Goal: Task Accomplishment & Management: Manage account settings

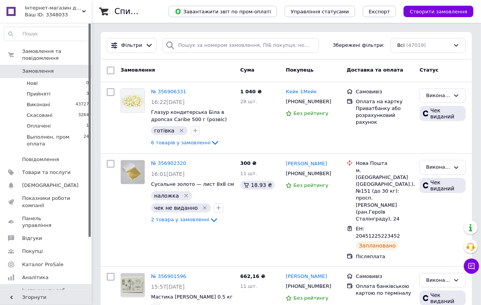
scroll to position [66, 0]
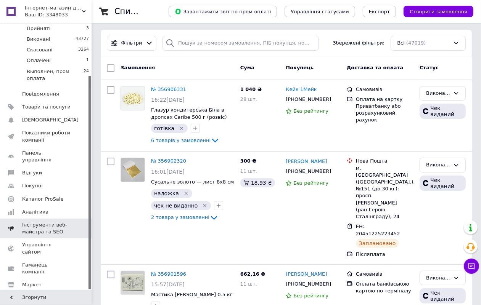
drag, startPoint x: 61, startPoint y: 217, endPoint x: 69, endPoint y: 199, distance: 20.3
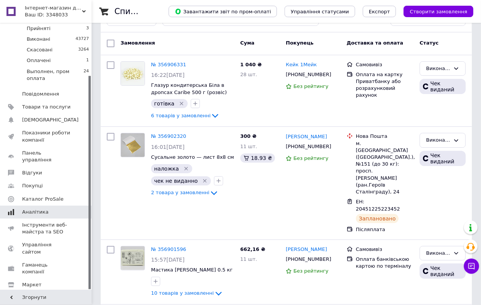
scroll to position [9, 0]
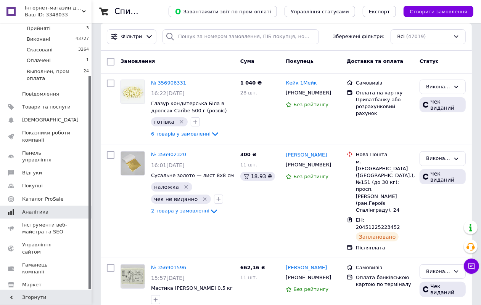
drag, startPoint x: 71, startPoint y: 197, endPoint x: 75, endPoint y: 187, distance: 11.1
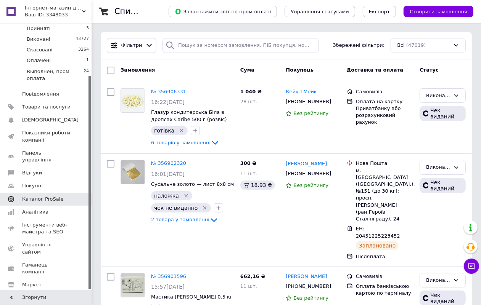
drag, startPoint x: 75, startPoint y: 187, endPoint x: 80, endPoint y: 175, distance: 13.5
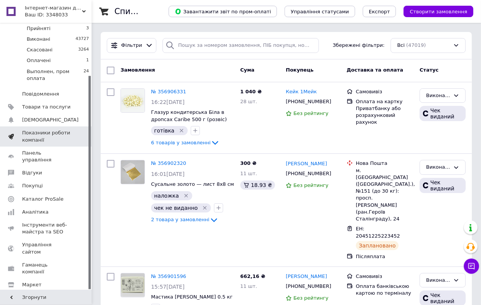
drag, startPoint x: 80, startPoint y: 175, endPoint x: 83, endPoint y: 169, distance: 6.3
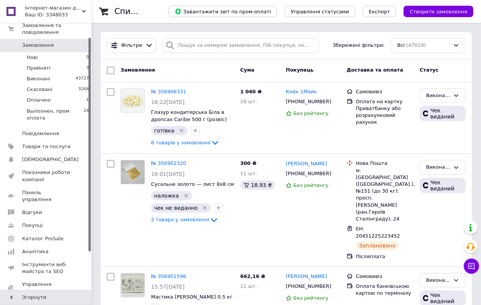
drag, startPoint x: 83, startPoint y: 169, endPoint x: 94, endPoint y: 166, distance: 11.4
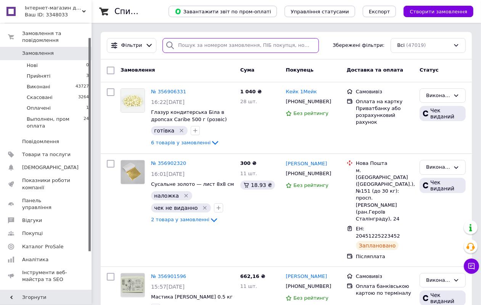
click at [206, 42] on input "search" at bounding box center [240, 45] width 156 height 15
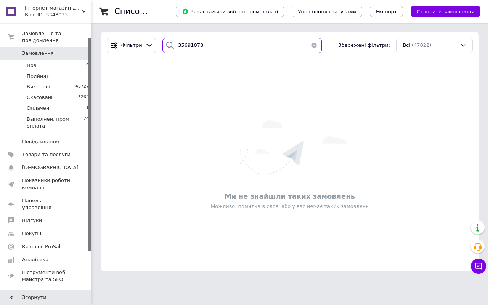
type input "356910782"
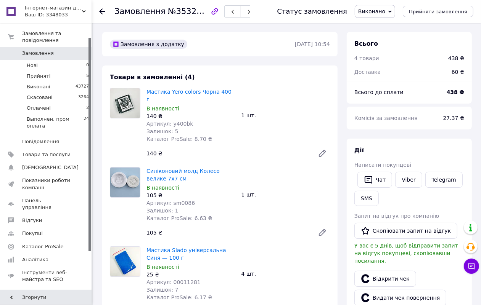
click at [102, 10] on icon at bounding box center [102, 11] width 6 height 6
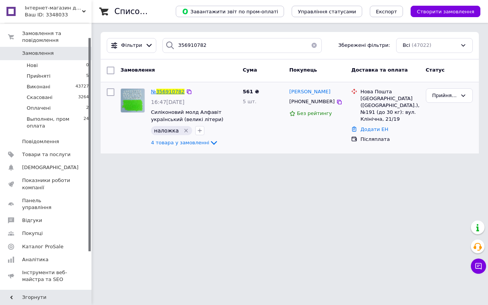
click at [172, 92] on span "356910782" at bounding box center [170, 92] width 28 height 6
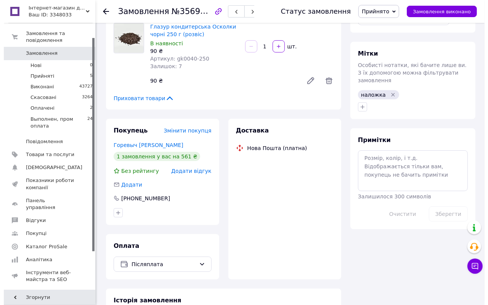
scroll to position [286, 0]
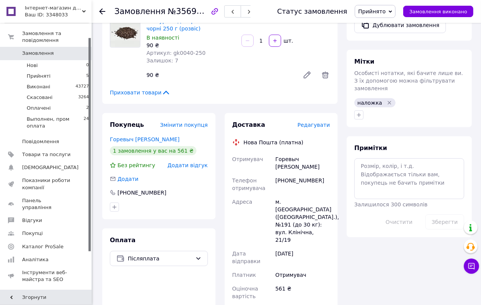
click at [312, 125] on span "Редагувати" at bounding box center [313, 125] width 32 height 6
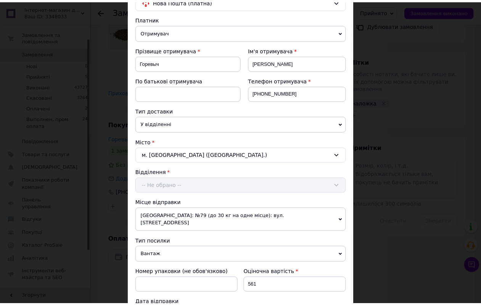
scroll to position [279, 0]
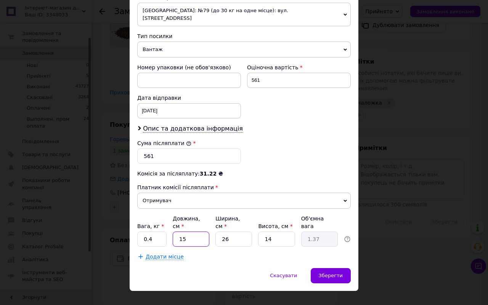
click at [203, 232] on input "15" at bounding box center [191, 239] width 37 height 15
type input "2"
type input "0.18"
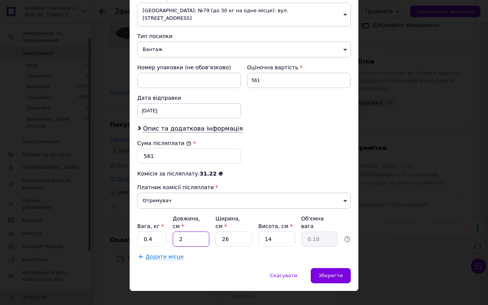
type input "24"
type input "2.18"
type input "24"
click at [229, 232] on input "26" at bounding box center [233, 239] width 37 height 15
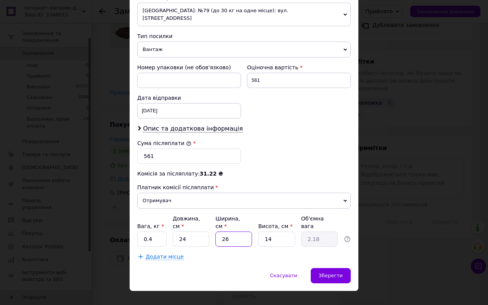
type input "1"
type input "0.1"
type input "17"
type input "1.43"
type input "17"
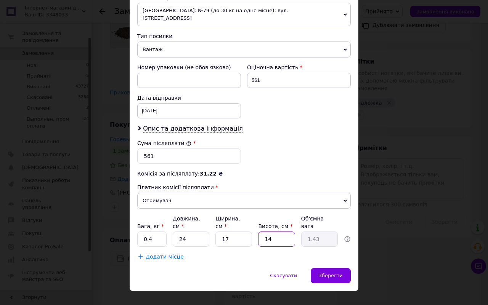
click at [274, 232] on input "14" at bounding box center [276, 239] width 37 height 15
type input "1"
type input "0.1"
type input "11"
type input "1.12"
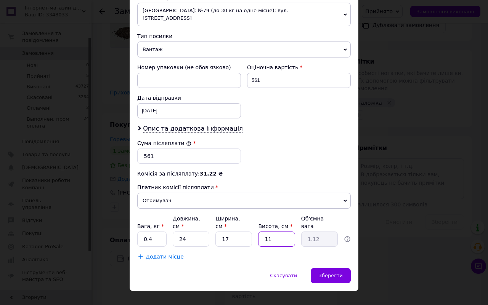
type input "11"
click at [207, 268] on div "Скасувати   Зберегти" at bounding box center [244, 279] width 229 height 23
drag, startPoint x: 154, startPoint y: 228, endPoint x: 134, endPoint y: 227, distance: 19.5
click at [134, 227] on div "Спосіб доставки Нова Пошта (платна) Платник Отримувач Відправник Прізвище отрим…" at bounding box center [244, 20] width 229 height 498
type input "1.2"
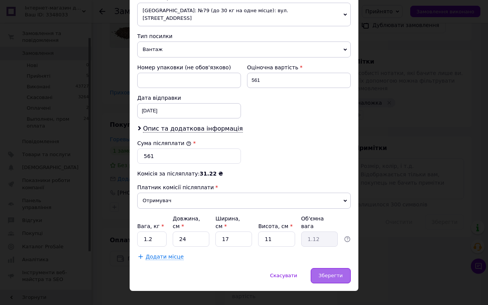
click at [342, 268] on div "Зберегти" at bounding box center [331, 275] width 40 height 15
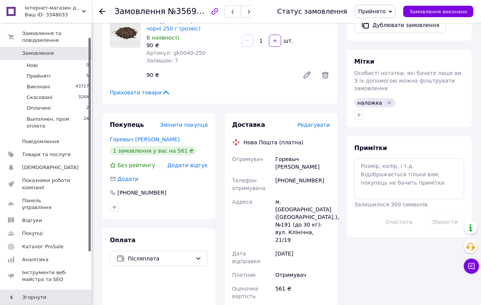
scroll to position [429, 0]
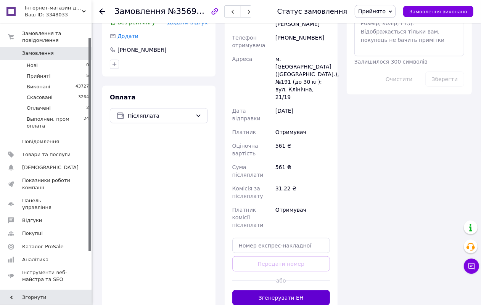
click at [281, 291] on button "Згенерувати ЕН" at bounding box center [281, 298] width 98 height 15
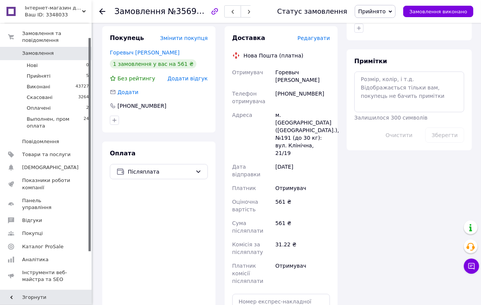
scroll to position [286, 0]
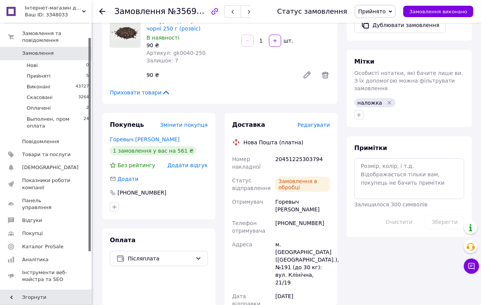
click at [288, 158] on div "20451225303794" at bounding box center [303, 163] width 58 height 21
copy div "20451225303794"
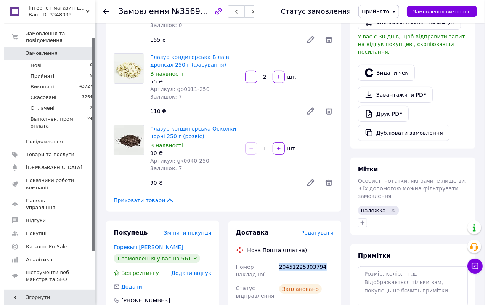
scroll to position [143, 0]
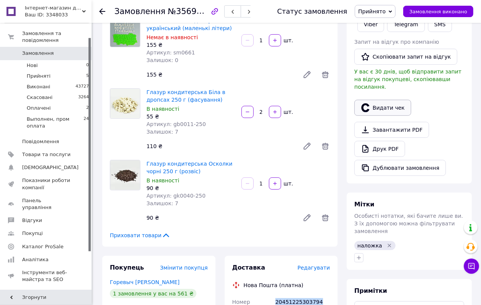
click at [388, 100] on button "Видати чек" at bounding box center [382, 108] width 57 height 16
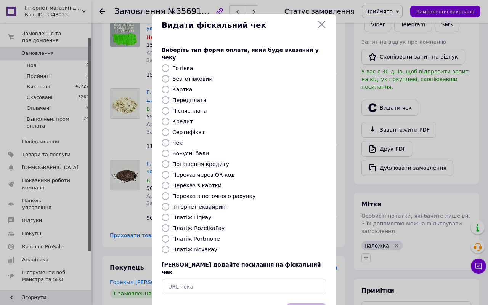
click at [193, 108] on label "Післясплата" at bounding box center [189, 111] width 35 height 6
click at [169, 107] on input "Післясплата" at bounding box center [166, 111] width 8 height 8
radio input "true"
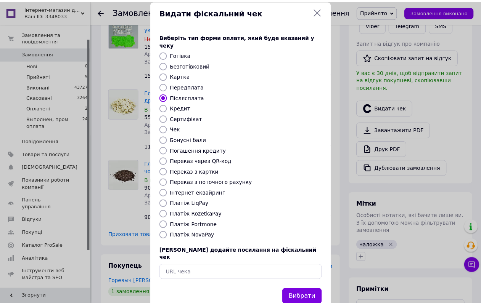
scroll to position [22, 0]
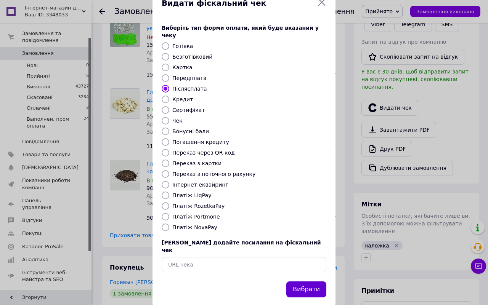
click at [312, 282] on button "Вибрати" at bounding box center [306, 290] width 40 height 16
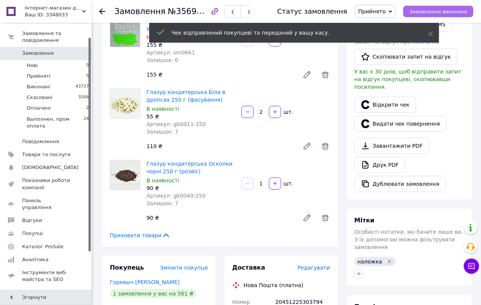
click at [454, 11] on span "Замовлення виконано" at bounding box center [438, 12] width 58 height 6
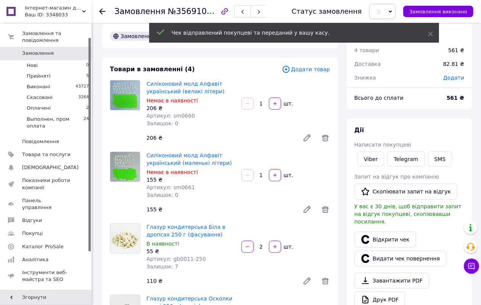
scroll to position [0, 0]
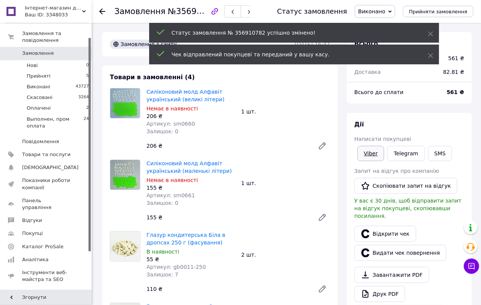
click at [368, 153] on link "Viber" at bounding box center [370, 153] width 27 height 15
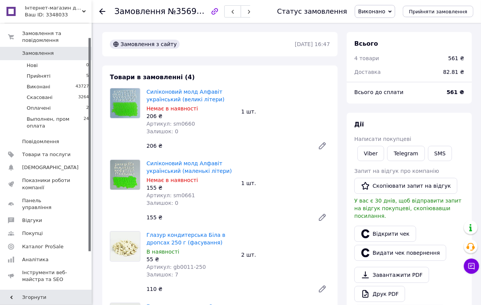
click at [34, 50] on span "Замовлення" at bounding box center [38, 53] width 32 height 7
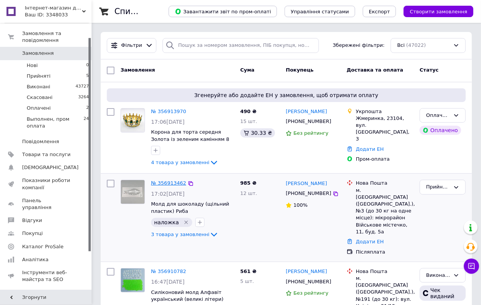
click at [155, 181] on link "№ 356913462" at bounding box center [168, 183] width 35 height 6
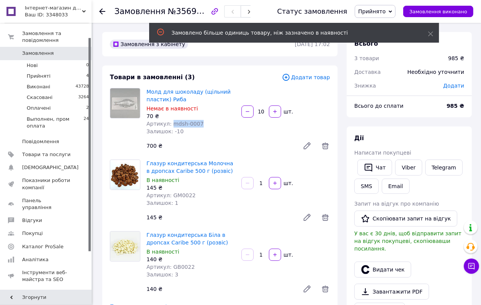
drag, startPoint x: 195, startPoint y: 121, endPoint x: 169, endPoint y: 122, distance: 26.0
click at [169, 122] on span "Артикул: mdsh-0007" at bounding box center [174, 124] width 57 height 6
copy span "mdsh-0007"
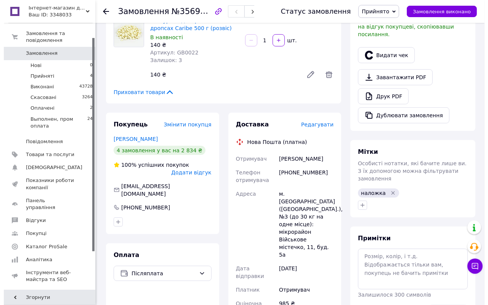
scroll to position [172, 0]
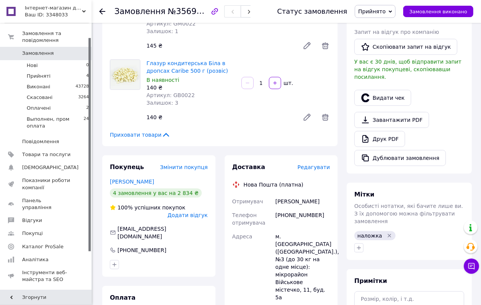
click at [316, 165] on span "Редагувати" at bounding box center [313, 167] width 32 height 6
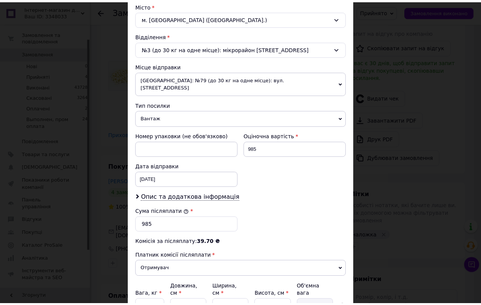
scroll to position [279, 0]
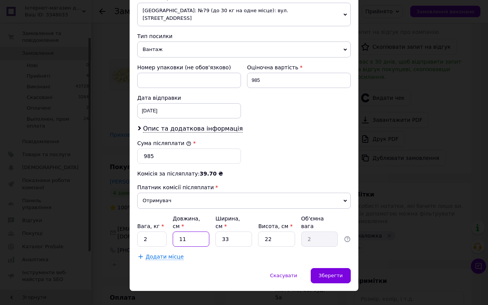
click at [195, 232] on input "11" at bounding box center [191, 239] width 37 height 15
type input "2"
type input "0.36"
type input "25"
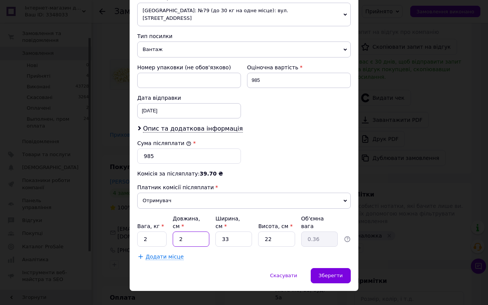
type input "4.54"
type input "25"
click at [231, 232] on input "33" at bounding box center [233, 239] width 37 height 15
type input "2"
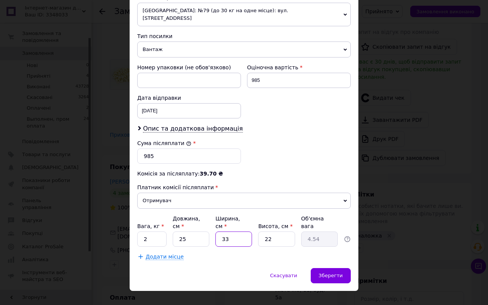
type input "0.28"
type input "20"
type input "2.75"
type input "20"
click at [275, 232] on input "22" at bounding box center [276, 239] width 37 height 15
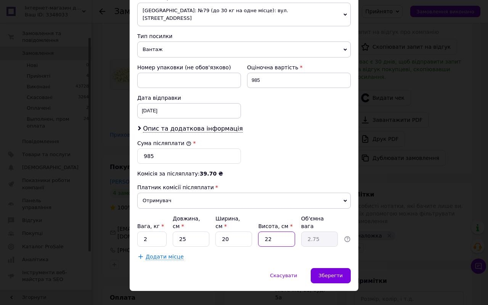
click at [275, 232] on input "22" at bounding box center [276, 239] width 37 height 15
type input "1"
type input "0.13"
type input "11"
type input "1.38"
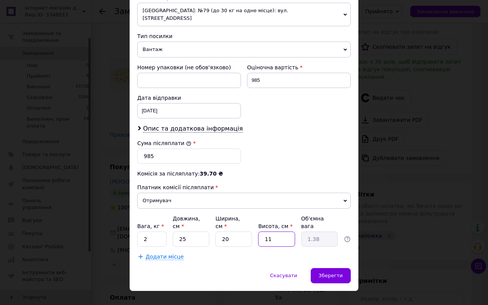
type input "11"
click at [151, 232] on input "2" at bounding box center [151, 239] width 29 height 15
type input "1.5"
click at [331, 273] on span "Зберегти" at bounding box center [331, 276] width 24 height 6
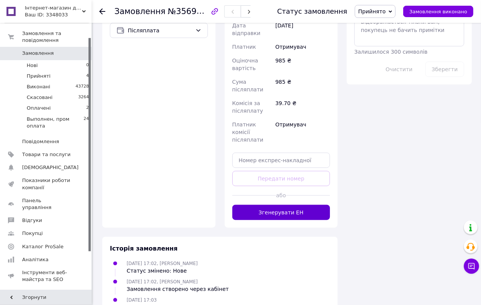
click at [287, 205] on button "Згенерувати ЕН" at bounding box center [281, 212] width 98 height 15
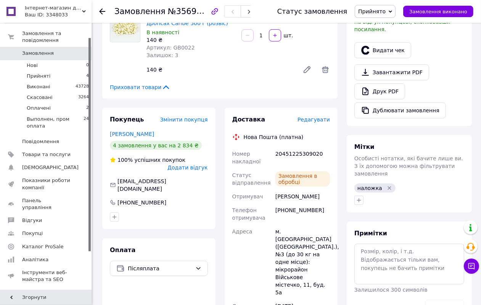
click at [282, 152] on div "20451225309020" at bounding box center [303, 157] width 58 height 21
copy div "20451225309020"
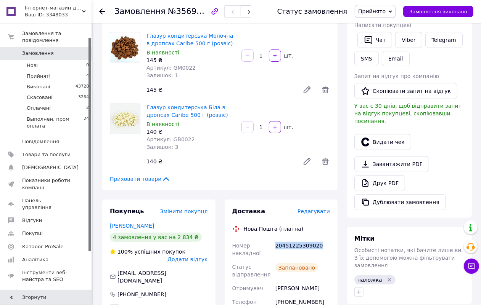
scroll to position [124, 0]
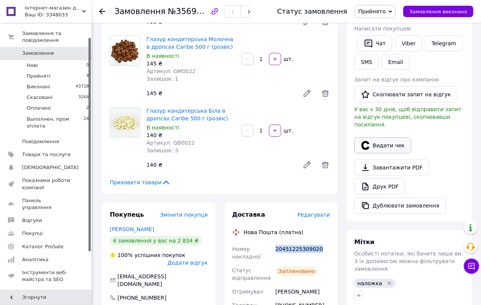
click at [384, 138] on button "Видати чек" at bounding box center [382, 146] width 57 height 16
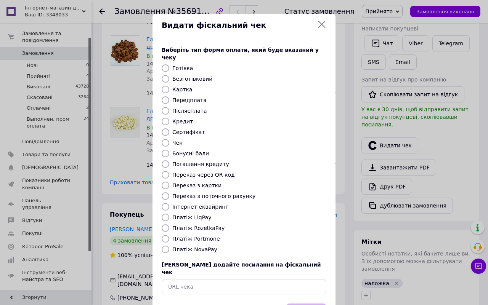
click at [184, 108] on label "Післясплата" at bounding box center [189, 111] width 35 height 6
click at [169, 107] on input "Післясплата" at bounding box center [166, 111] width 8 height 8
radio input "true"
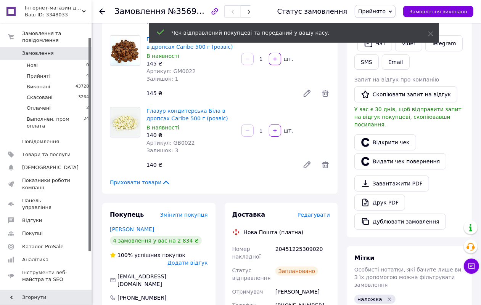
click at [451, 13] on span "Замовлення виконано" at bounding box center [438, 12] width 58 height 6
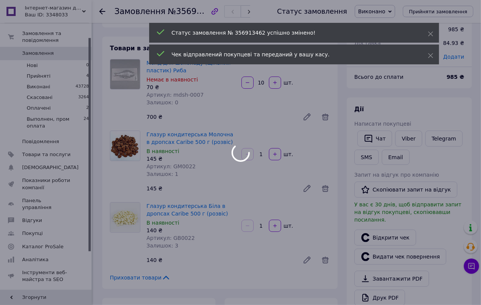
scroll to position [27, 0]
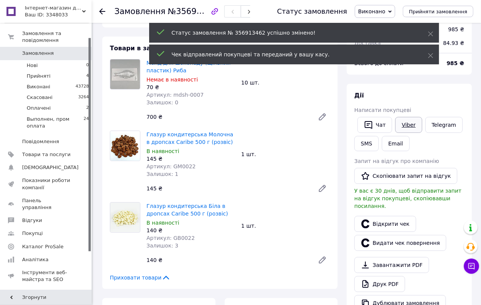
click at [408, 121] on link "Viber" at bounding box center [408, 125] width 27 height 16
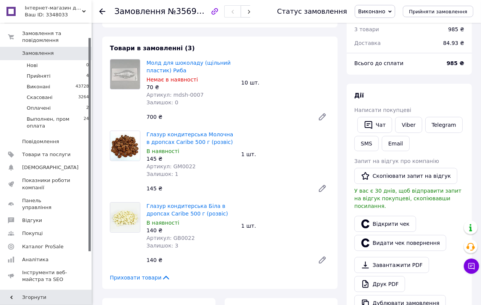
click at [71, 50] on span "0" at bounding box center [81, 53] width 21 height 7
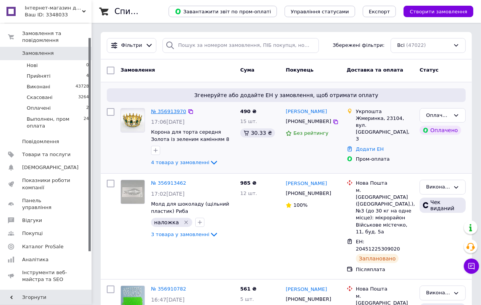
click at [176, 111] on link "№ 356913970" at bounding box center [168, 112] width 35 height 6
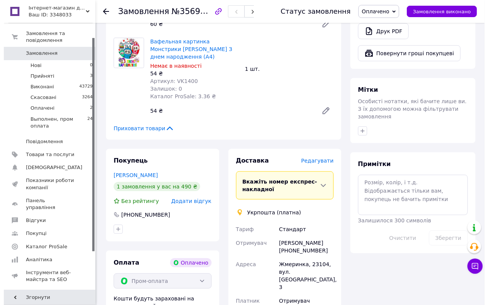
scroll to position [334, 0]
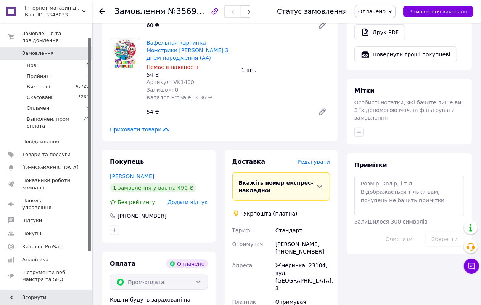
click at [318, 159] on span "Редагувати" at bounding box center [313, 162] width 32 height 6
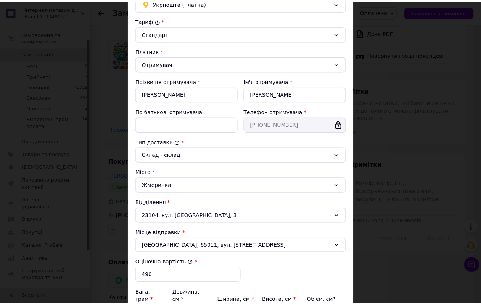
scroll to position [173, 0]
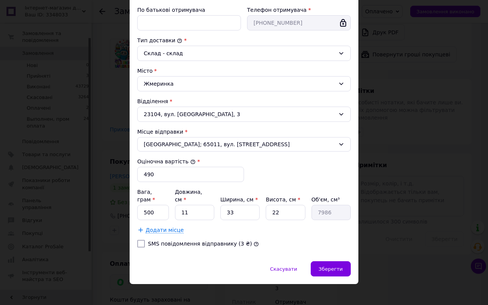
click at [202, 215] on div "Вага, грам * 500 Довжина, см * 11 Ширина, см * 33 Висота, см * 22 Об'єм, см³ 79…" at bounding box center [244, 211] width 214 height 46
click at [197, 207] on input "11" at bounding box center [194, 212] width 39 height 15
click at [197, 206] on input "11" at bounding box center [194, 212] width 39 height 15
type input "2"
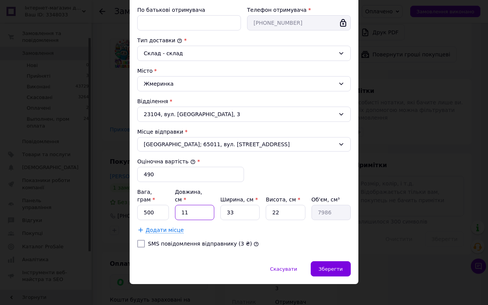
type input "1452"
type input "24"
type input "17424"
type input "24"
click at [250, 213] on input "33" at bounding box center [239, 212] width 39 height 15
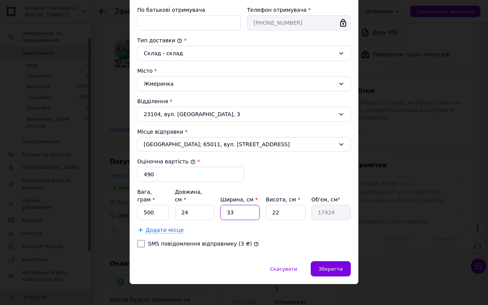
click at [250, 213] on input "33" at bounding box center [239, 212] width 39 height 15
type input "3"
type input "1584"
type input "39"
type input "20592"
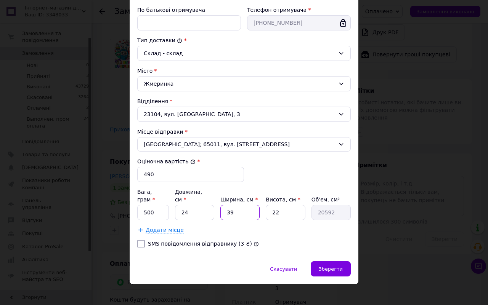
type input "39"
click at [285, 210] on input "22" at bounding box center [285, 212] width 39 height 15
type input "9"
type input "8424"
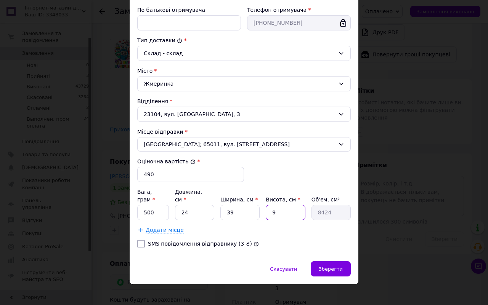
type input "9"
click at [290, 229] on div "Тариф * Стандарт Платник * Отримувач Прізвище отримувача * Левінська Ім'я отрим…" at bounding box center [244, 84] width 214 height 339
click at [325, 267] on span "Зберегти" at bounding box center [331, 270] width 24 height 6
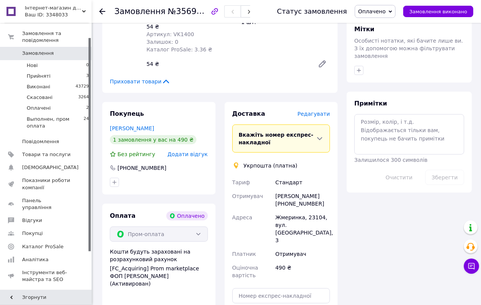
scroll to position [429, 0]
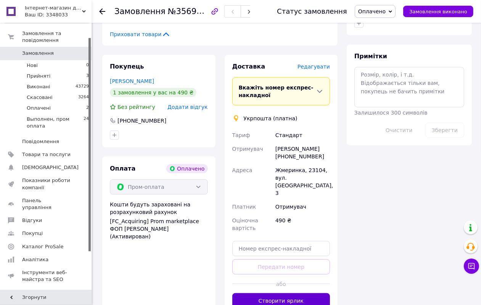
click at [281, 294] on button "Створити ярлик" at bounding box center [281, 301] width 98 height 15
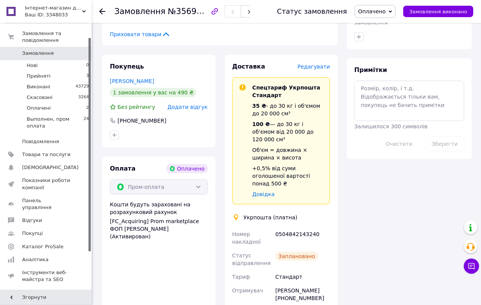
click at [294, 228] on div "0504842143240" at bounding box center [303, 238] width 58 height 21
copy div "0504842143240"
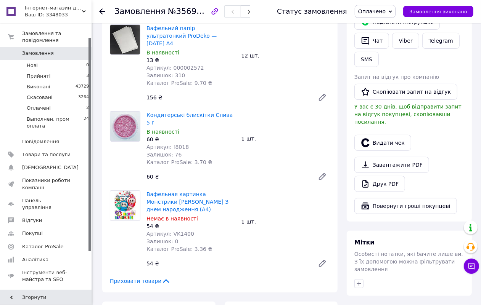
scroll to position [181, 0]
click at [380, 144] on button "Видати чек" at bounding box center [382, 143] width 57 height 16
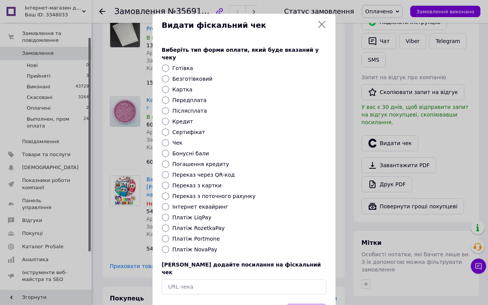
click at [202, 225] on label "Платіж RozetkaPay" at bounding box center [198, 228] width 52 height 6
click at [169, 225] on input "Платіж RozetkaPay" at bounding box center [166, 229] width 8 height 8
radio input "true"
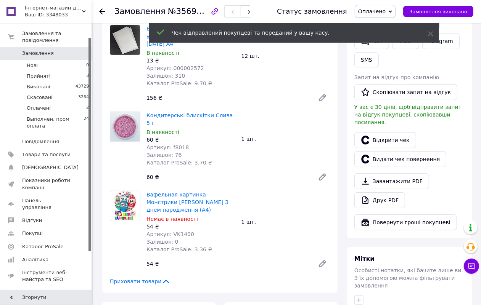
click at [395, 16] on span "Оплачено" at bounding box center [375, 11] width 41 height 13
click at [401, 63] on li "Выполнен, пром оплата" at bounding box center [390, 60] width 70 height 11
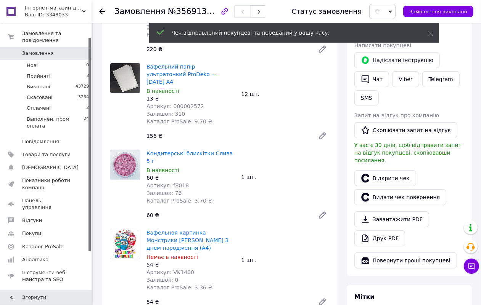
scroll to position [86, 0]
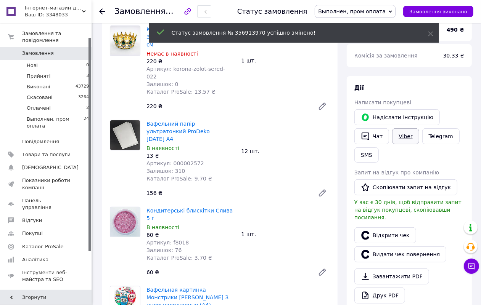
click at [403, 139] on link "Viber" at bounding box center [405, 136] width 27 height 16
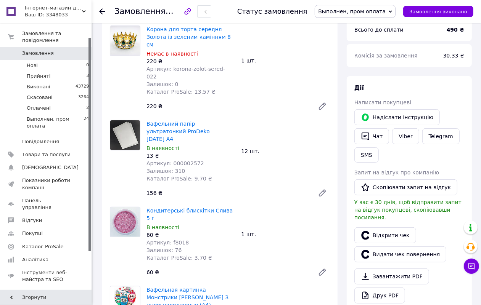
click at [52, 50] on span "Замовлення" at bounding box center [46, 53] width 48 height 7
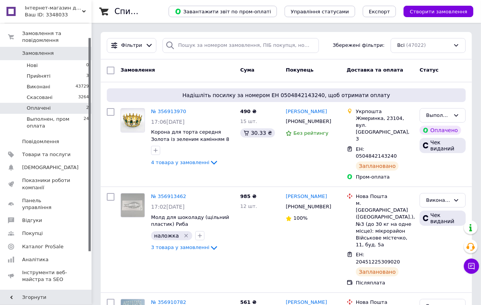
click at [72, 103] on li "Оплачені 2" at bounding box center [46, 108] width 93 height 11
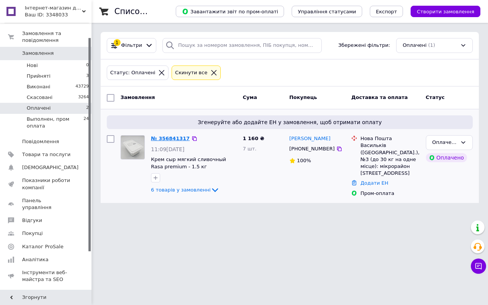
click at [167, 140] on link "№ 356841317" at bounding box center [170, 139] width 39 height 6
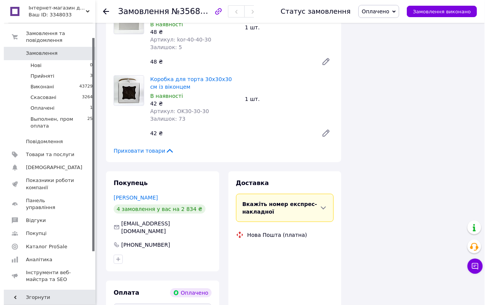
scroll to position [480, 0]
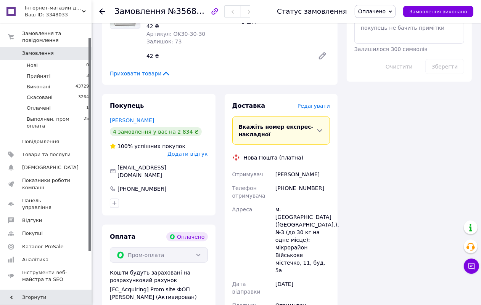
click at [309, 103] on span "Редагувати" at bounding box center [313, 106] width 32 height 6
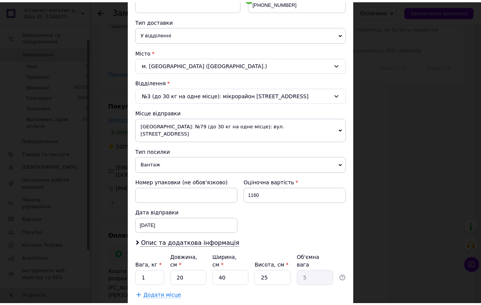
scroll to position [203, 0]
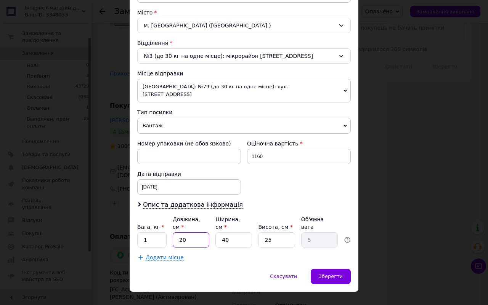
click at [199, 233] on input "20" at bounding box center [191, 240] width 37 height 15
type input "4"
type input "1"
type input "41"
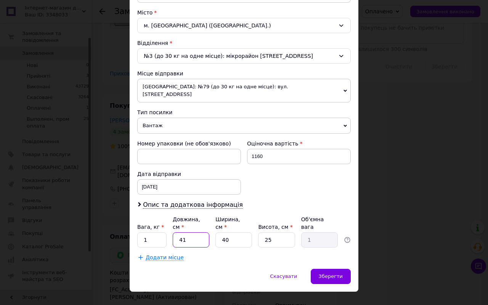
type input "10.25"
type input "41"
click at [237, 233] on input "40" at bounding box center [233, 240] width 37 height 15
type input "4"
type input "1.02"
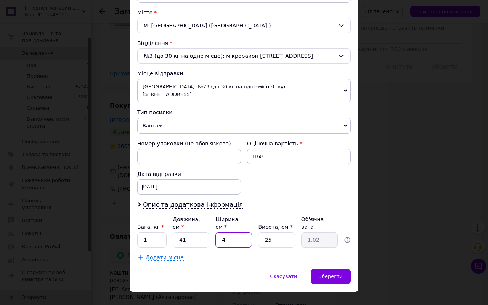
type input "41"
type input "10.51"
type input "41"
click at [272, 233] on input "25" at bounding box center [276, 240] width 37 height 15
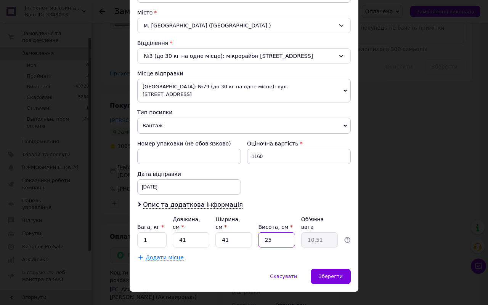
type input "1"
type input "0.42"
type input "15"
type input "6.3"
type input "15"
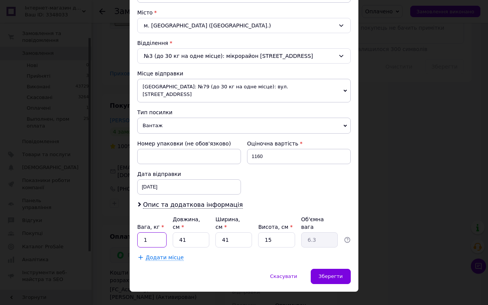
click at [154, 233] on input "1" at bounding box center [151, 240] width 29 height 15
type input "6.5"
click at [336, 274] on span "Зберегти" at bounding box center [331, 277] width 24 height 6
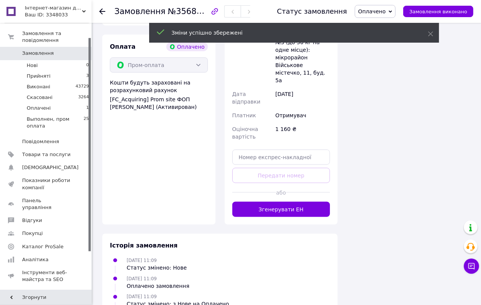
scroll to position [670, 0]
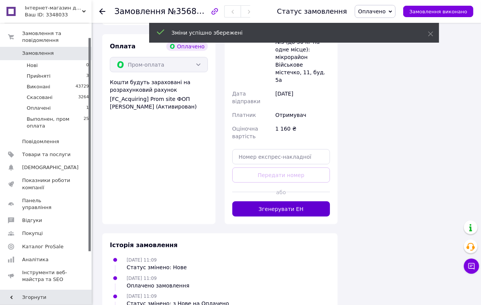
click at [295, 202] on button "Згенерувати ЕН" at bounding box center [281, 209] width 98 height 15
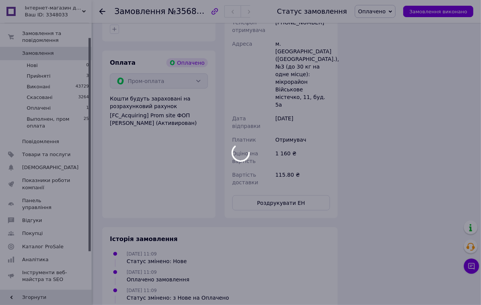
scroll to position [480, 0]
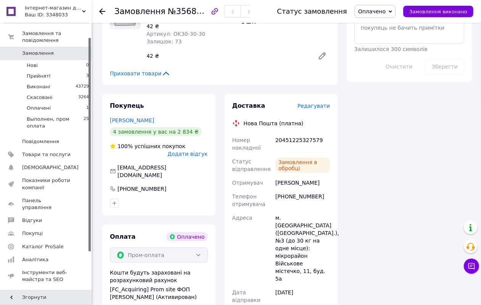
click at [286, 133] on div "20451225327579" at bounding box center [303, 143] width 58 height 21
copy div "20451225327579"
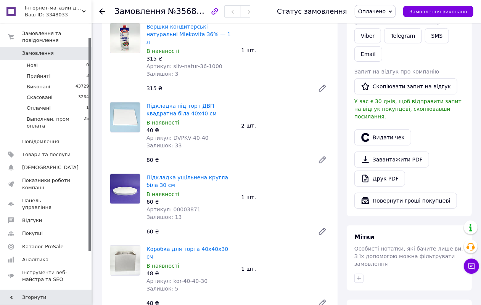
scroll to position [51, 0]
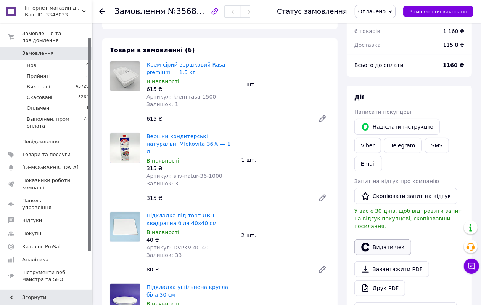
click at [401, 239] on button "Видати чек" at bounding box center [382, 247] width 57 height 16
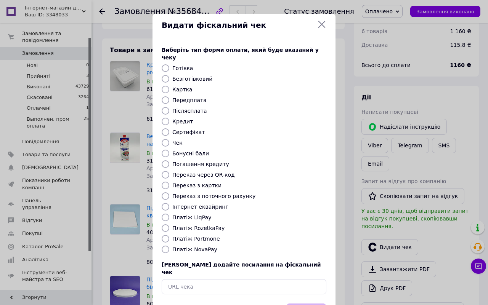
click at [196, 225] on label "Платіж RozetkaPay" at bounding box center [198, 228] width 52 height 6
click at [169, 225] on input "Платіж RozetkaPay" at bounding box center [166, 229] width 8 height 8
radio input "true"
drag, startPoint x: 316, startPoint y: 303, endPoint x: 318, endPoint y: 287, distance: 16.1
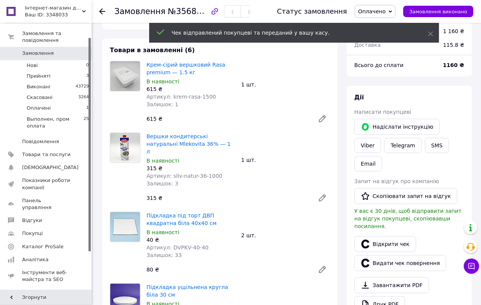
click at [385, 14] on span "Оплачено" at bounding box center [371, 11] width 27 height 6
click at [391, 56] on li "Выполнен, пром оплата" at bounding box center [390, 60] width 70 height 11
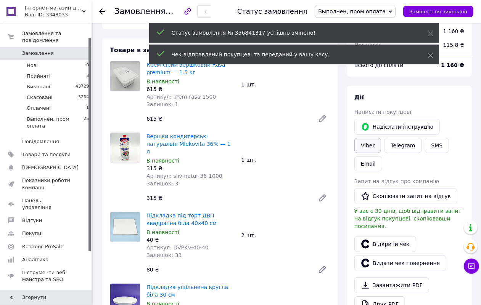
click at [381, 138] on link "Viber" at bounding box center [367, 145] width 27 height 15
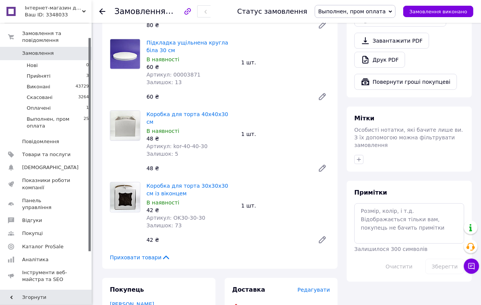
scroll to position [432, 0]
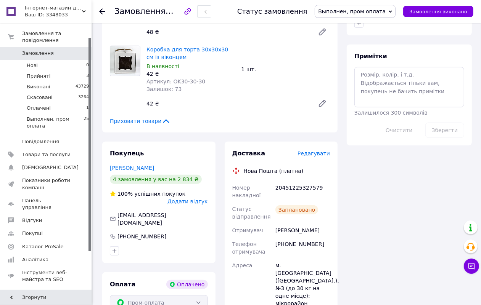
click at [311, 181] on div "20451225327579" at bounding box center [303, 191] width 58 height 21
copy div "20451225327579"
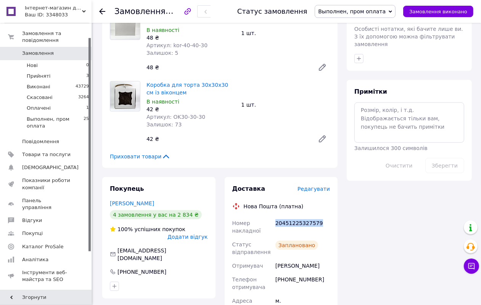
scroll to position [524, 0]
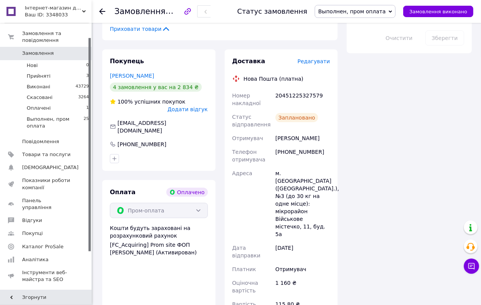
click at [302, 132] on div "[PERSON_NAME]" at bounding box center [303, 139] width 58 height 14
click at [288, 132] on div "[PERSON_NAME]" at bounding box center [303, 139] width 58 height 14
drag, startPoint x: 275, startPoint y: 122, endPoint x: 319, endPoint y: 124, distance: 43.9
click at [319, 132] on div "[PERSON_NAME]" at bounding box center [303, 139] width 58 height 14
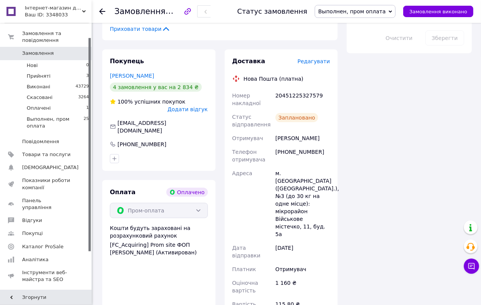
copy div "[PERSON_NAME]"
click at [307, 89] on div "20451225327579" at bounding box center [303, 99] width 58 height 21
copy div "20451225327579"
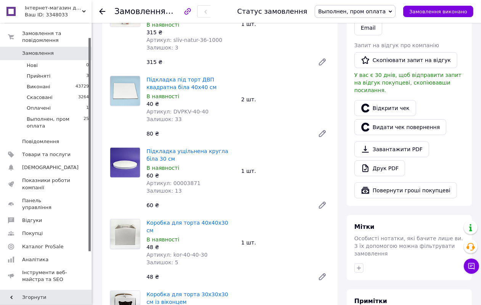
scroll to position [95, 0]
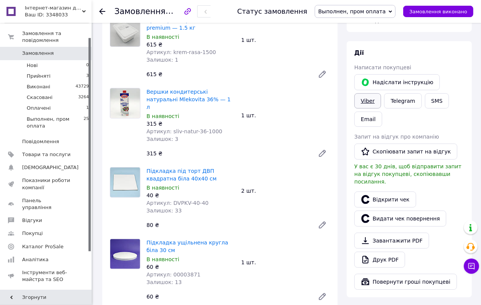
click at [381, 93] on link "Viber" at bounding box center [367, 100] width 27 height 15
click at [31, 73] on span "Прийняті" at bounding box center [39, 76] width 24 height 7
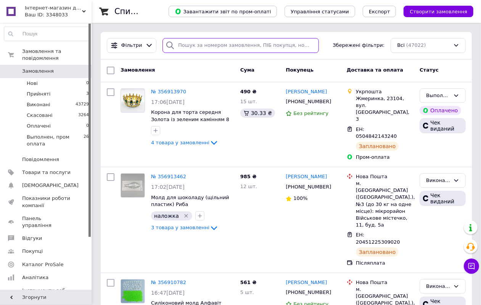
click at [240, 48] on input "search" at bounding box center [240, 45] width 156 height 15
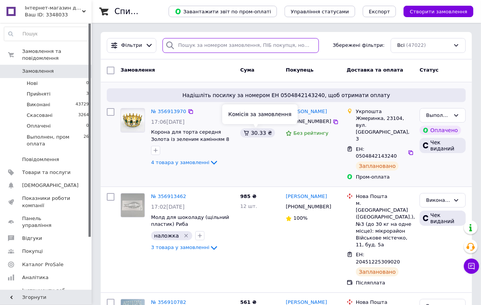
paste input "20451225327579"
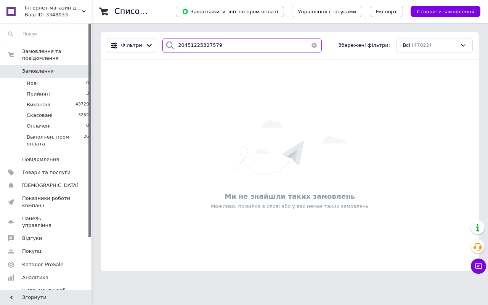
type input "20451225327579"
